Goal: Transaction & Acquisition: Book appointment/travel/reservation

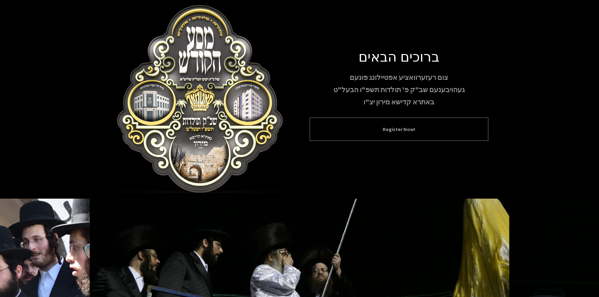
click at [365, 121] on div "Register Now!" at bounding box center [399, 129] width 179 height 23
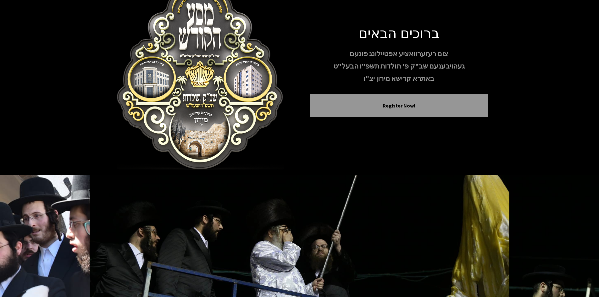
scroll to position [54, 0]
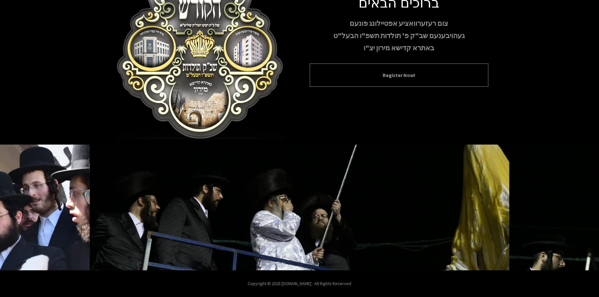
click at [375, 76] on button "Register Now!" at bounding box center [399, 75] width 163 height 8
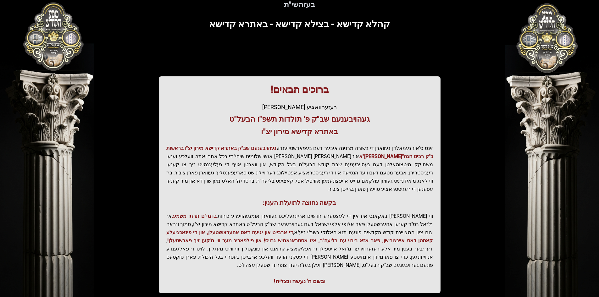
scroll to position [67, 0]
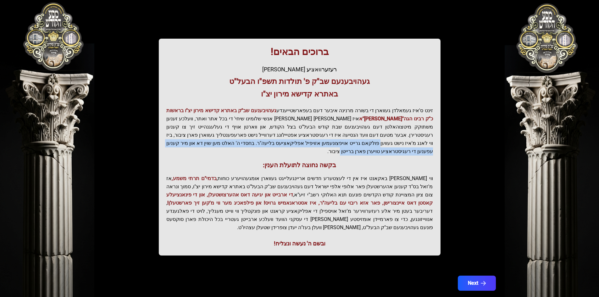
drag, startPoint x: 236, startPoint y: 137, endPoint x: 222, endPoint y: 142, distance: 14.9
click at [222, 142] on p "זינט ס'איז געמאלדן געווארן די בשורה מרנינה איבער דעם בעפארשטייענדע געהויבענעם ש…" at bounding box center [299, 131] width 267 height 49
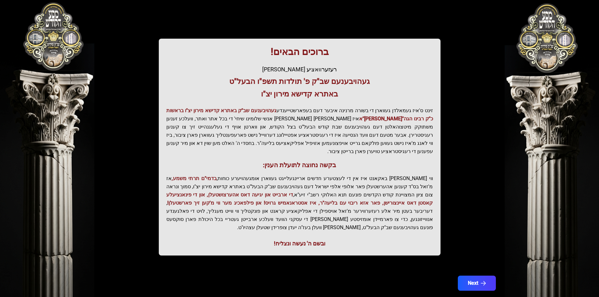
click at [216, 150] on div "ברוכים הבאים! רעזערוואציע אפטיילונג פונעם געהויבענעם שב"ק פ' תולדות תשפ"ו הבעל"…" at bounding box center [300, 147] width 282 height 217
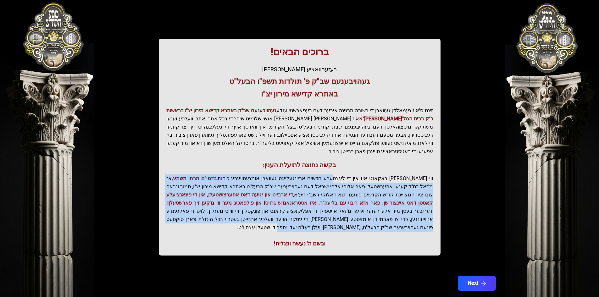
drag, startPoint x: 347, startPoint y: 173, endPoint x: 197, endPoint y: 212, distance: 156.1
click at [197, 212] on p "ווי שוין ברייט באקאנט איז אין די לעצטערע חדשים אריינגעלייגט געווארן אומגעהויערע…" at bounding box center [299, 203] width 267 height 57
click at [370, 192] on p "ווי שוין ברייט באקאנט איז אין די לעצטערע חדשים אריינגעלייגט געווארן אומגעהויערע…" at bounding box center [299, 203] width 267 height 57
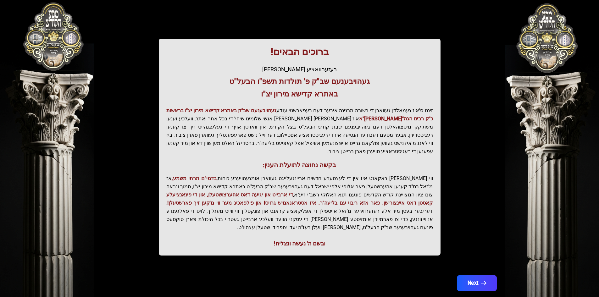
click at [483, 281] on icon "button" at bounding box center [483, 283] width 5 height 5
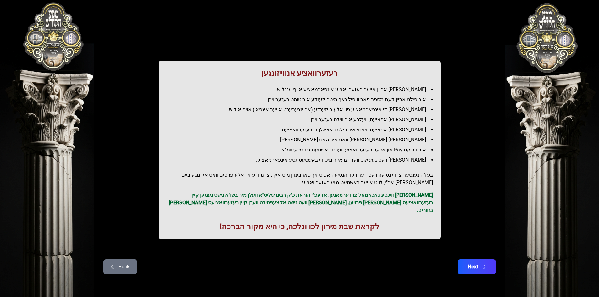
scroll to position [0, 0]
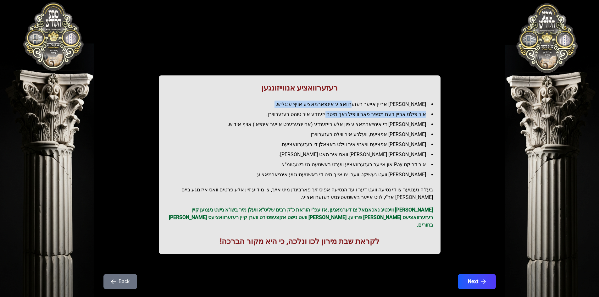
drag, startPoint x: 367, startPoint y: 102, endPoint x: 335, endPoint y: 110, distance: 32.7
click at [335, 110] on ul "[PERSON_NAME] אריין אייער רעזערוואציע אינפארמאציע אויף ענגליש. איר פילט אריין ד…" at bounding box center [299, 140] width 267 height 78
click at [302, 114] on li "איר פילט אריין דעם מספר פאר וויפיל נאך מיטרייזענדע איר טוהט רעזערווירן." at bounding box center [302, 115] width 262 height 8
drag, startPoint x: 413, startPoint y: 123, endPoint x: 254, endPoint y: 125, distance: 159.4
click at [254, 125] on li "[PERSON_NAME] די אינפארמאציע פון אלע רייזענדע (אריינגערעכט אייער אינפא.) אויף א…" at bounding box center [302, 125] width 262 height 8
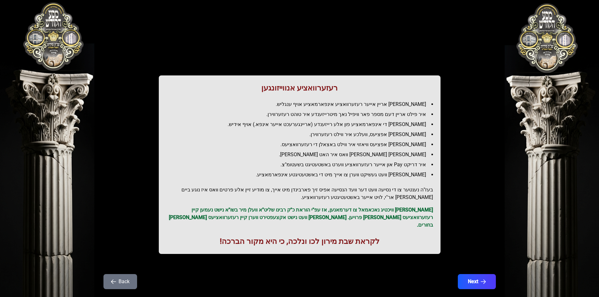
drag, startPoint x: 403, startPoint y: 134, endPoint x: 318, endPoint y: 131, distance: 85.0
click at [318, 131] on li "[PERSON_NAME] אפציעס, וועלכע איר ווילט רעזערווירן." at bounding box center [302, 135] width 262 height 8
drag, startPoint x: 416, startPoint y: 138, endPoint x: 386, endPoint y: 136, distance: 29.6
click at [416, 138] on li "[PERSON_NAME] אפציעס, וועלכע איר ווילט רעזערווירן." at bounding box center [302, 135] width 262 height 8
drag, startPoint x: 392, startPoint y: 145, endPoint x: 267, endPoint y: 147, distance: 124.2
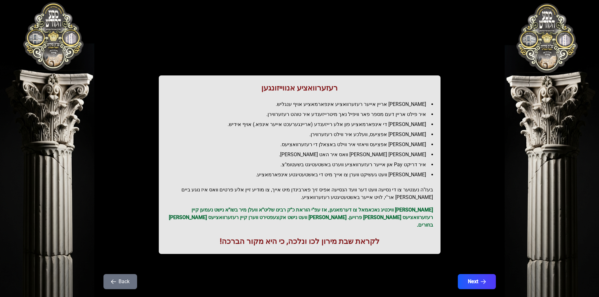
click at [267, 147] on li "[PERSON_NAME] אפציעס וויאזוי איר ווילט באצאלן די רעזערוואציעס." at bounding box center [302, 145] width 262 height 8
click at [381, 155] on li "[PERSON_NAME] [PERSON_NAME] וואס איר האט [PERSON_NAME]." at bounding box center [302, 155] width 262 height 8
drag, startPoint x: 419, startPoint y: 166, endPoint x: 288, endPoint y: 163, distance: 131.8
click at [288, 163] on li "איר דריקט Pay און אייער רעזערוואציע ווערט באשטעטיגט בשעטומ"צ." at bounding box center [302, 165] width 262 height 8
drag, startPoint x: 426, startPoint y: 175, endPoint x: 288, endPoint y: 170, distance: 137.8
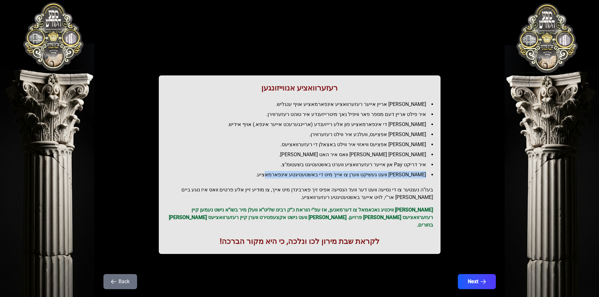
click at [288, 170] on ul "[PERSON_NAME] אריין אייער רעזערוואציע אינפארמאציע אויף ענגליש. איר פילט אריין ד…" at bounding box center [299, 140] width 267 height 78
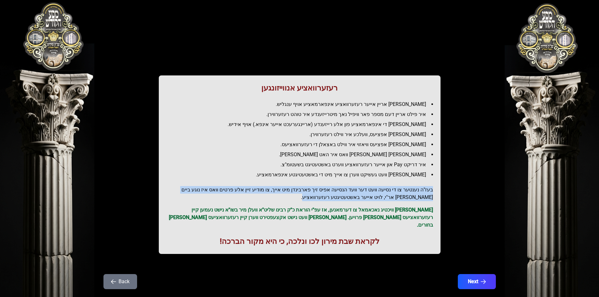
drag, startPoint x: 432, startPoint y: 192, endPoint x: 224, endPoint y: 196, distance: 208.5
click at [224, 196] on h2 "בעז"ה נענטער צו די נסיעה וועט דער וועד הנסיעה אפיס זיך פארבינדן מיט אייך, צו מו…" at bounding box center [299, 193] width 267 height 15
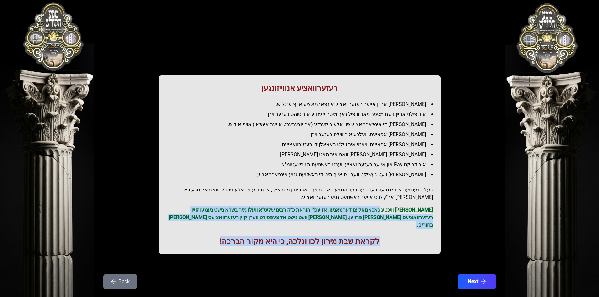
drag, startPoint x: 386, startPoint y: 211, endPoint x: 209, endPoint y: 221, distance: 177.7
click at [210, 225] on div "רעזערוואציע אנווייזונגען איר לייגט אריין אייער רעזערוואציע אינפארמאציע אויף ענג…" at bounding box center [300, 164] width 282 height 179
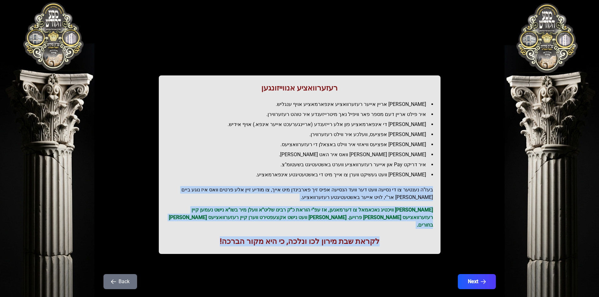
drag, startPoint x: 433, startPoint y: 190, endPoint x: 218, endPoint y: 222, distance: 217.8
click at [216, 225] on div "רעזערוואציע אנווייזונגען איר לייגט אריין אייער רעזערוואציע אינפארמאציע אויף ענג…" at bounding box center [300, 164] width 282 height 179
click at [281, 196] on h2 "בעז"ה נענטער צו די נסיעה וועט דער וועד הנסיעה אפיס זיך פארבינדן מיט אייך, צו מו…" at bounding box center [299, 193] width 267 height 15
drag, startPoint x: 341, startPoint y: 189, endPoint x: 170, endPoint y: 222, distance: 174.3
click at [170, 222] on div "רעזערוואציע אנווייזונגען איר לייגט אריין אייער רעזערוואציע אינפארמאציע אויף ענג…" at bounding box center [300, 164] width 282 height 179
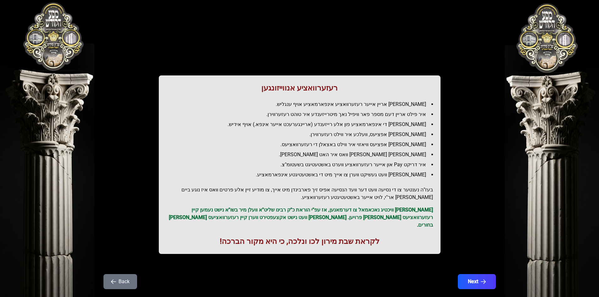
click at [357, 178] on li "[PERSON_NAME] וועט געשיקט ווערן צו אייך מיט די באשטעטיגטע אינפארמאציע." at bounding box center [302, 175] width 262 height 8
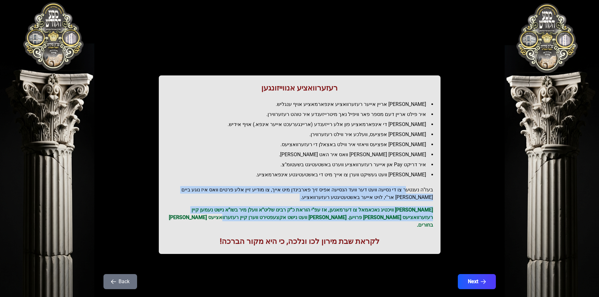
drag, startPoint x: 408, startPoint y: 191, endPoint x: 218, endPoint y: 218, distance: 191.8
click at [219, 218] on div "רעזערוואציע אנווייזונגען איר לייגט אריין אייער רעזערוואציע אינפארמאציע אויף ענג…" at bounding box center [300, 164] width 282 height 179
click at [393, 199] on h2 "בעז"ה נענטער צו די נסיעה וועט דער וועד הנסיעה אפיס זיך פארבינדן מיט אייך, צו מו…" at bounding box center [299, 193] width 267 height 15
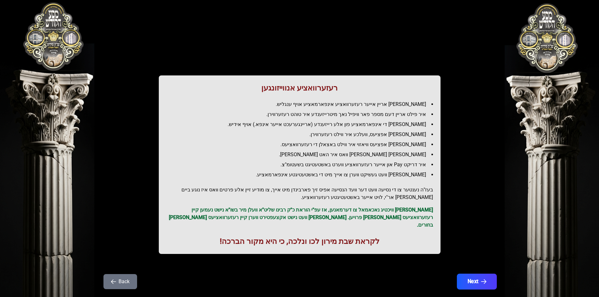
click at [481, 279] on button "Next" at bounding box center [477, 282] width 40 height 16
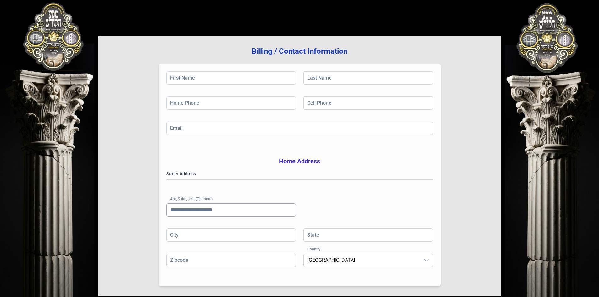
scroll to position [92, 0]
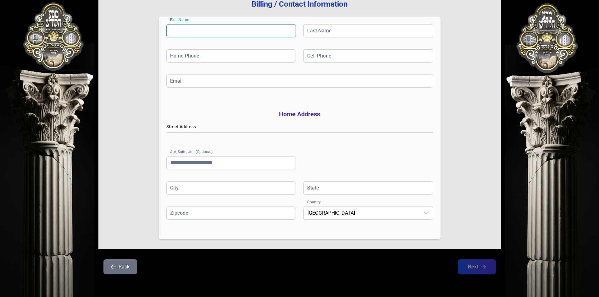
click at [228, 24] on input "First Name" at bounding box center [231, 30] width 130 height 13
type input "*********"
click at [374, 24] on input "Last Name" at bounding box center [368, 30] width 130 height 13
type input "********"
click at [281, 49] on input "Home Phone" at bounding box center [231, 55] width 130 height 13
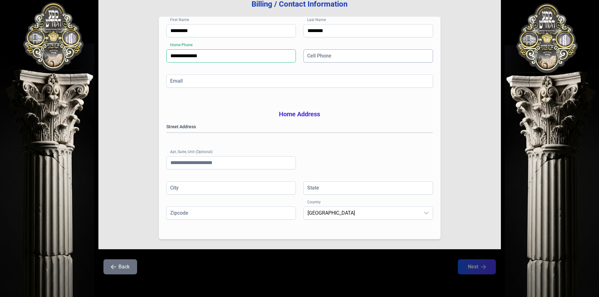
type input "**********"
click at [340, 49] on input "Cell Phone" at bounding box center [368, 55] width 130 height 13
type input "**********"
click at [346, 75] on input "Email" at bounding box center [299, 81] width 267 height 13
type input "**********"
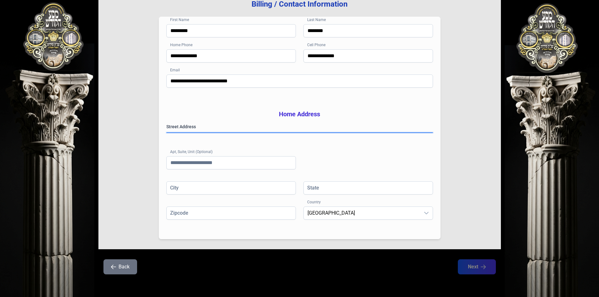
click at [167, 133] on gmp-place-autocomplete at bounding box center [167, 133] width 0 height 0
type input "**********"
type input "**"
type input "*****"
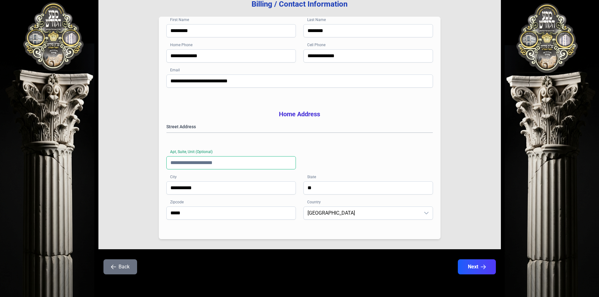
click at [267, 163] on input "Apt, Suite, Unit (Optional)" at bounding box center [231, 162] width 130 height 13
type input "***"
click at [468, 264] on button "Next" at bounding box center [477, 267] width 40 height 16
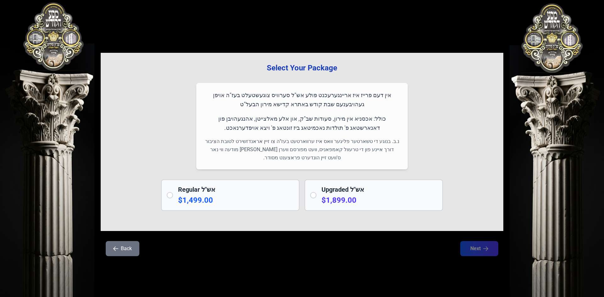
drag, startPoint x: 386, startPoint y: 119, endPoint x: 213, endPoint y: 126, distance: 172.5
click at [213, 126] on p "כולל: אכסניא אין מירון, סעודות שב"ק, און אלע מאלצייטן, אהנגעהויבן פון דאנארשטאג…" at bounding box center [302, 123] width 196 height 19
click at [220, 134] on div "אין דעם פרייז איז אריינגערעכנט פולע אש"ל סערוויס צוגעשטעלט בעז"ה אויפן געהויבענ…" at bounding box center [301, 126] width 211 height 86
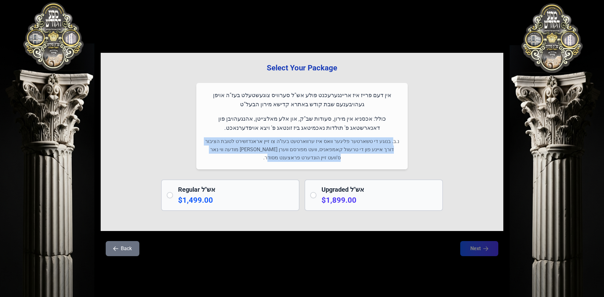
drag, startPoint x: 392, startPoint y: 141, endPoint x: 218, endPoint y: 156, distance: 175.5
click at [218, 156] on p "נ.ב. בנוגע די טשארטער פליגער וואס איז ערווארטעט בעז"ה צו זיין אראנדזשירט לטובת …" at bounding box center [302, 149] width 196 height 25
click at [227, 155] on p "נ.ב. בנוגע די טשארטער פליגער וואס איז ערווארטעט בעז"ה צו זיין אראנדזשירט לטובת …" at bounding box center [302, 149] width 196 height 25
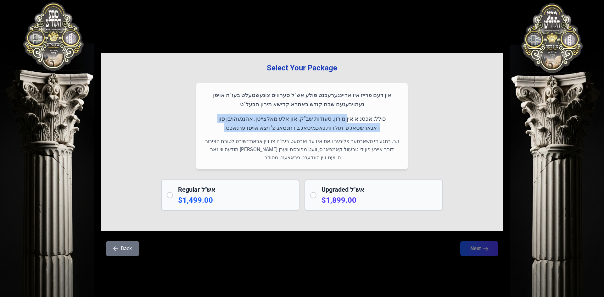
drag, startPoint x: 361, startPoint y: 119, endPoint x: 250, endPoint y: 132, distance: 111.7
click at [250, 132] on p "כולל: אכסניא אין מירון, סעודות שב"ק, און אלע מאלצייטן, אהנגעהויבן פון דאנארשטאג…" at bounding box center [302, 123] width 196 height 19
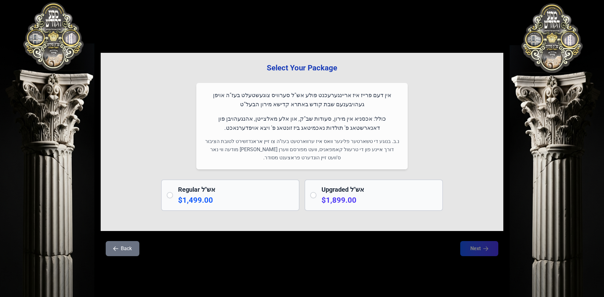
click at [235, 129] on p "כולל: אכסניא אין מירון, סעודות שב"ק, און אלע מאלצייטן, אהנגעהויבן פון דאנארשטאג…" at bounding box center [302, 123] width 196 height 19
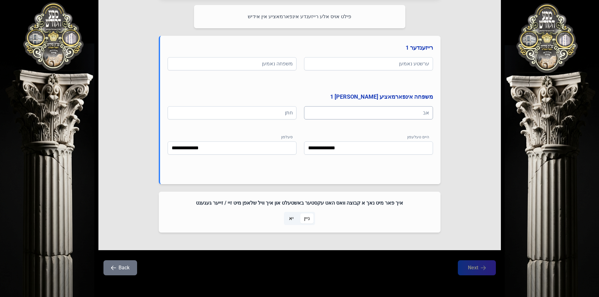
scroll to position [299, 0]
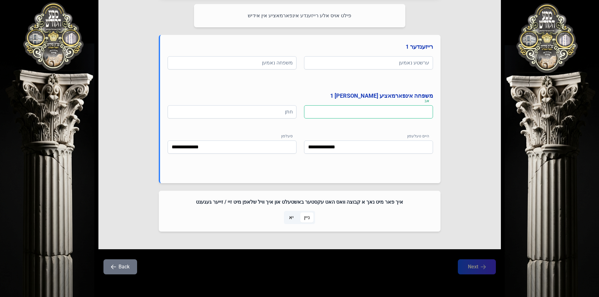
click at [374, 112] on input at bounding box center [368, 111] width 129 height 13
click at [275, 110] on input at bounding box center [232, 111] width 129 height 13
click at [350, 111] on input at bounding box center [368, 111] width 129 height 13
drag, startPoint x: 343, startPoint y: 199, endPoint x: 190, endPoint y: 204, distance: 152.9
click at [190, 204] on h4 "איך פאר מיט נאך א קבוצה וואס האט עקסטער באשטעלט און איך וויל שלאפן מיט זיי / זי…" at bounding box center [299, 202] width 267 height 8
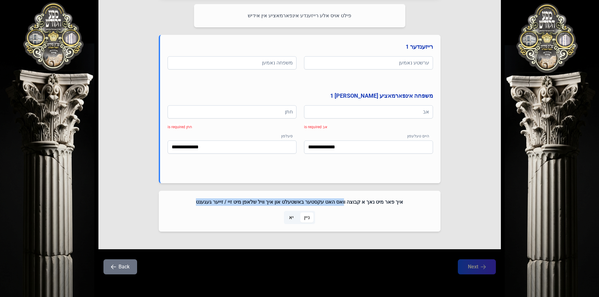
click at [292, 216] on span "יא" at bounding box center [291, 218] width 5 height 8
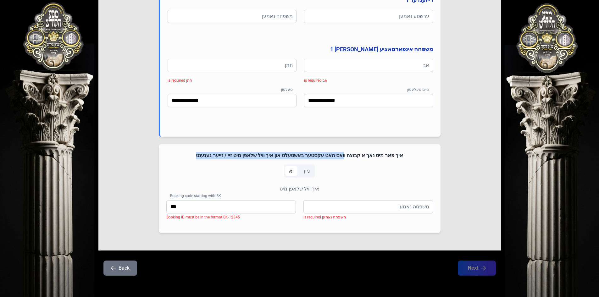
scroll to position [347, 0]
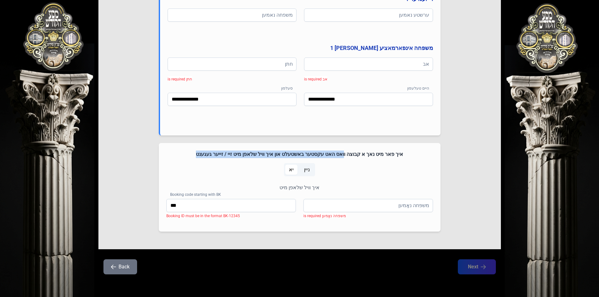
click at [310, 170] on span "ניין" at bounding box center [306, 170] width 13 height 10
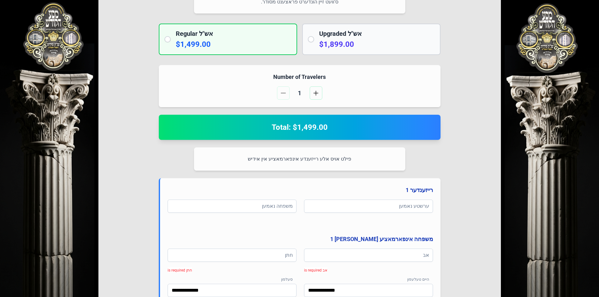
scroll to position [236, 0]
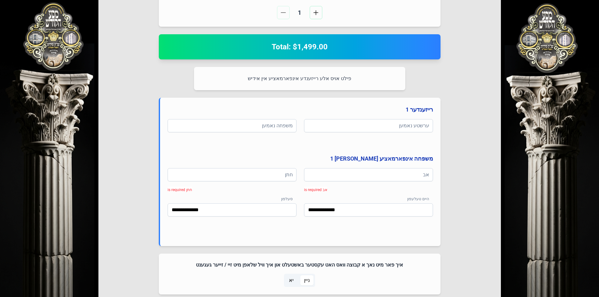
click at [289, 79] on p "פילט אויס אלע רייזענדע אינפארמאציע אין אידיש" at bounding box center [300, 79] width 196 height 8
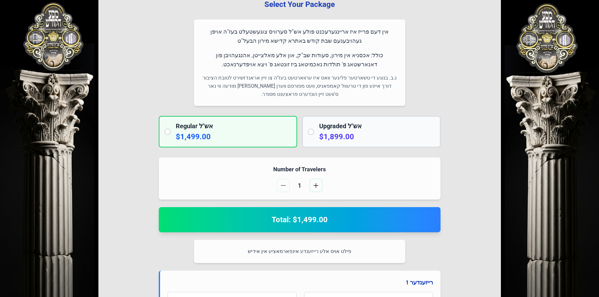
scroll to position [252, 0]
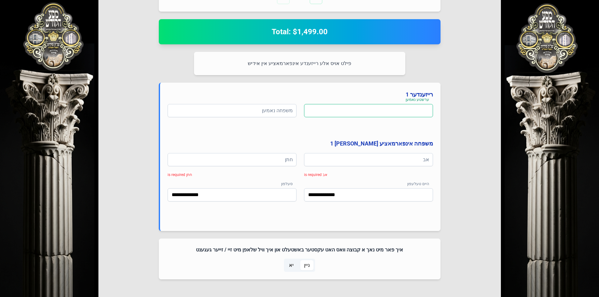
click at [350, 115] on input at bounding box center [368, 110] width 129 height 13
type input "******"
click at [244, 114] on input at bounding box center [232, 110] width 129 height 13
type input "********"
click at [337, 140] on h4 "משפחה אינפארמאציע [PERSON_NAME] 1" at bounding box center [300, 143] width 265 height 9
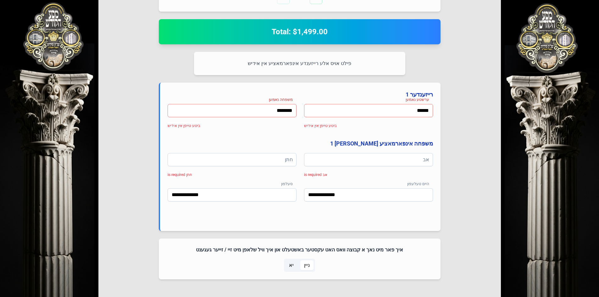
drag, startPoint x: 396, startPoint y: 111, endPoint x: 458, endPoint y: 112, distance: 61.3
click at [458, 112] on div "Select Your Package אין דעם פרייז איז אריינגערעכנט פולע אש"ל סערוויס צוגעשטעלט …" at bounding box center [299, 49] width 403 height 496
drag, startPoint x: 266, startPoint y: 111, endPoint x: 326, endPoint y: 112, distance: 60.1
click at [326, 112] on div "ערשטע נאמען ערשטע נאמען is required משפחה נאמען ******** ביטע טייפן אין אידיש" at bounding box center [300, 119] width 265 height 30
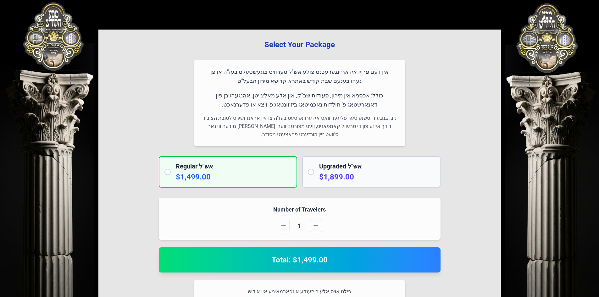
scroll to position [0, 0]
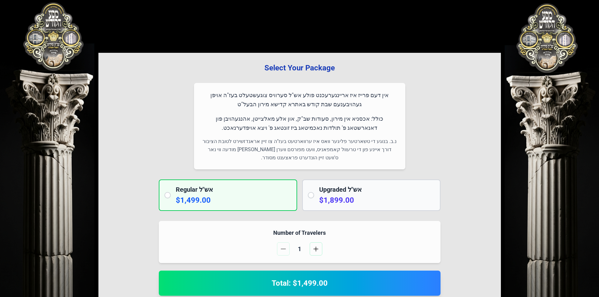
click at [325, 194] on div "Upgraded אש"ל $1,899.00" at bounding box center [377, 195] width 116 height 20
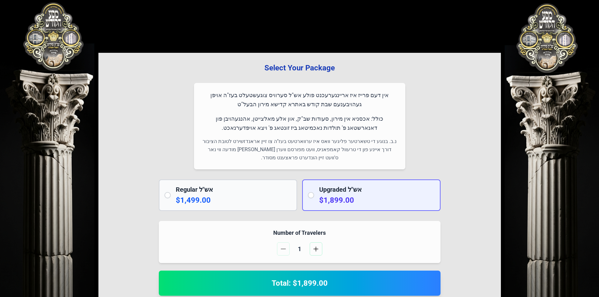
click at [308, 191] on div "Upgraded אש"ל $1,899.00" at bounding box center [371, 195] width 138 height 31
drag, startPoint x: 364, startPoint y: 116, endPoint x: 222, endPoint y: 129, distance: 143.0
click at [222, 129] on p "כולל: אכסניא אין מירון, סעודות שב"ק, און אלע מאלצייטן, אהנגעהויבן פון דאנארשטאג…" at bounding box center [300, 123] width 196 height 19
click at [237, 131] on p "כולל: אכסניא אין מירון, סעודות שב"ק, און אלע מאלצייטן, אהנגעהויבן פון דאנארשטאג…" at bounding box center [300, 123] width 196 height 19
click at [314, 192] on div "Upgraded אש"ל $1,899.00" at bounding box center [371, 195] width 138 height 31
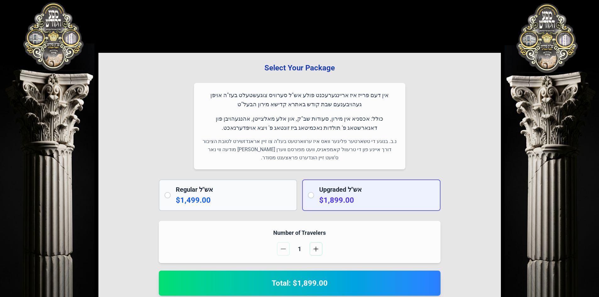
click at [188, 196] on p "$1,499.00" at bounding box center [234, 200] width 116 height 10
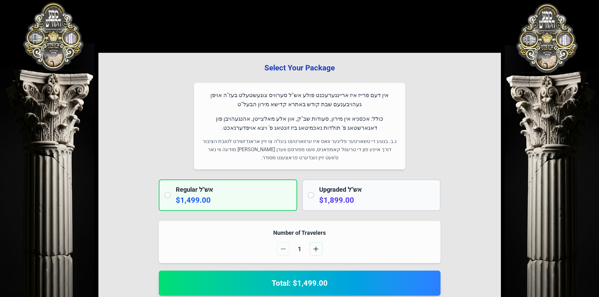
click at [314, 194] on div "Upgraded אש"ל $1,899.00" at bounding box center [371, 195] width 138 height 31
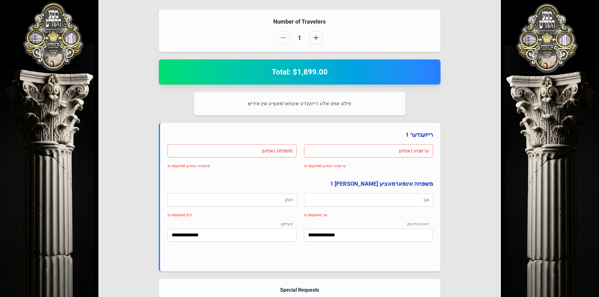
scroll to position [124, 0]
